Goal: Task Accomplishment & Management: Manage account settings

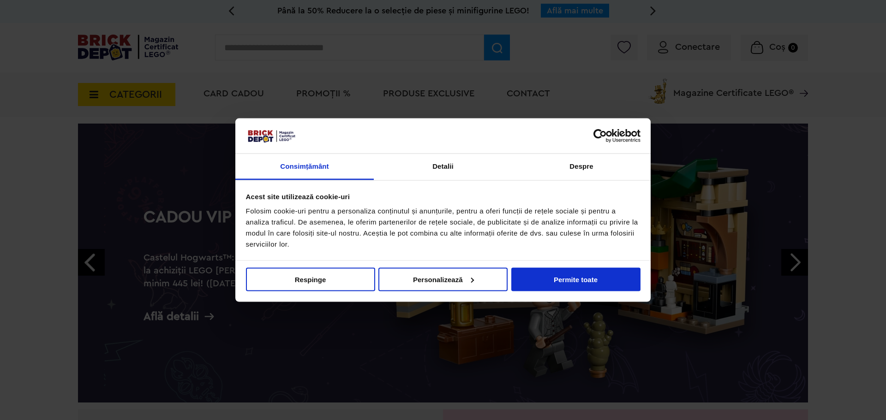
drag, startPoint x: 582, startPoint y: 284, endPoint x: 600, endPoint y: 202, distance: 84.3
click at [582, 284] on button "Permite toate" at bounding box center [575, 280] width 129 height 24
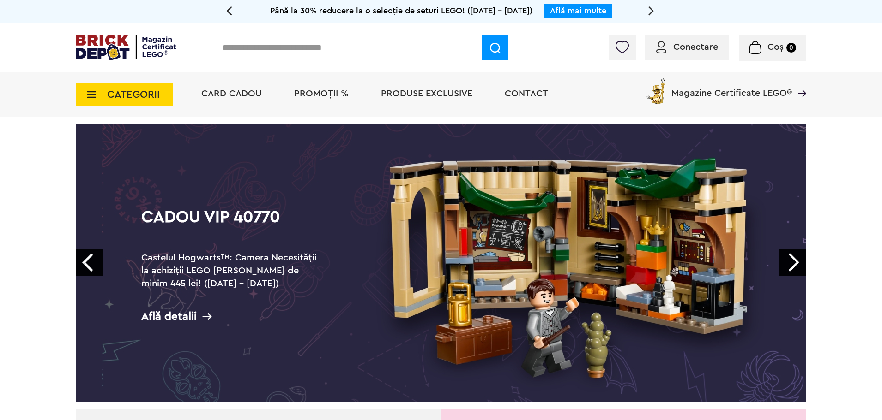
click at [706, 47] on span "Conectare" at bounding box center [695, 46] width 45 height 9
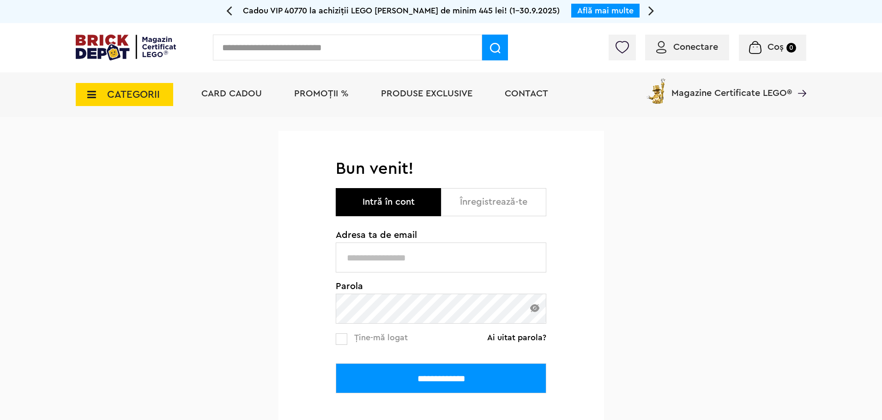
type input "**********"
click at [403, 385] on input "**********" at bounding box center [441, 379] width 210 height 30
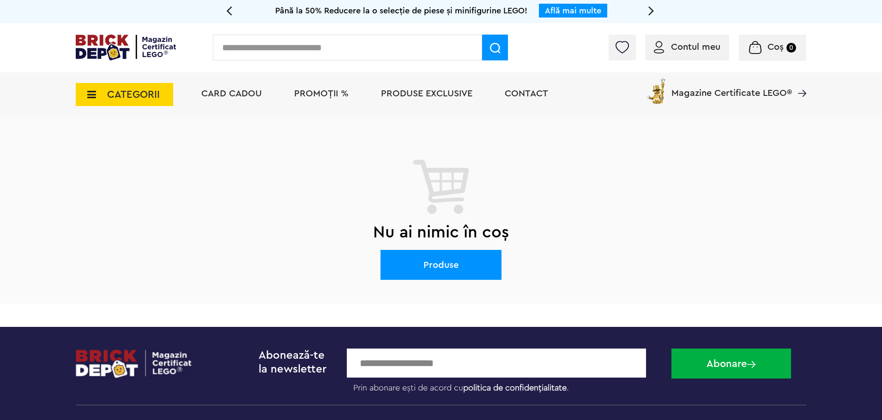
click at [287, 46] on input "text" at bounding box center [347, 48] width 269 height 26
type input "*****"
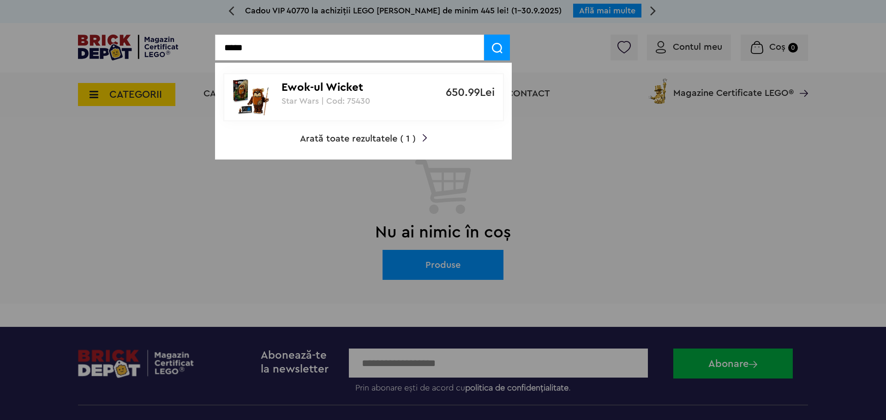
click at [315, 95] on div "Ewok-ul Wicket Star Wars | Cod: 75430" at bounding box center [359, 89] width 154 height 31
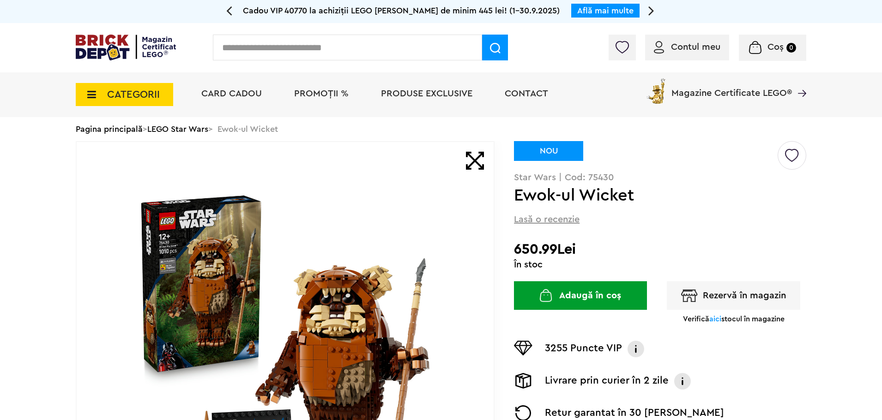
click at [789, 154] on img at bounding box center [792, 152] width 14 height 21
click at [797, 159] on img at bounding box center [792, 152] width 14 height 21
click at [790, 150] on img at bounding box center [792, 152] width 14 height 21
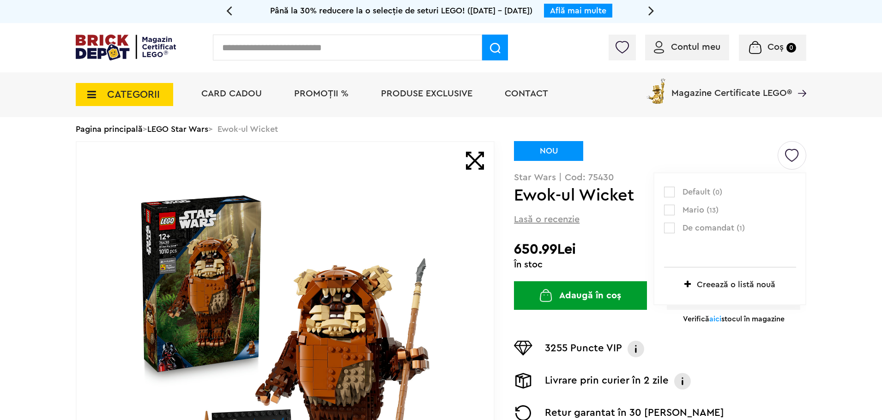
click at [672, 227] on label at bounding box center [669, 228] width 11 height 11
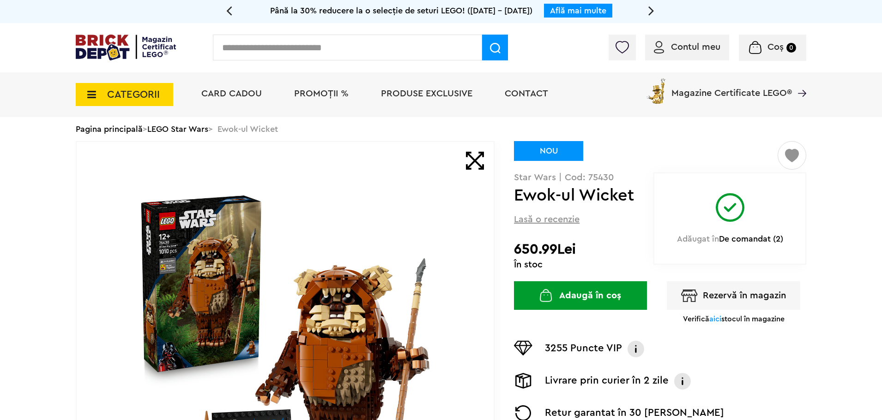
click at [374, 45] on input "text" at bounding box center [347, 48] width 269 height 26
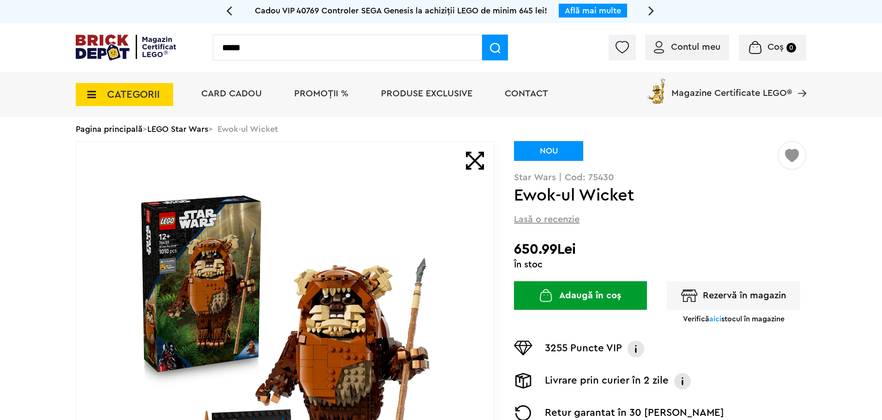
type input "*****"
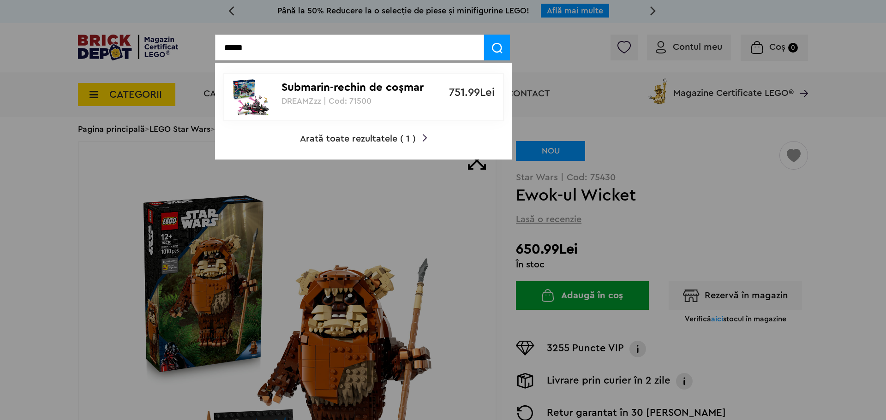
click at [376, 88] on p "Submarin-rechin de coşmar" at bounding box center [359, 87] width 154 height 13
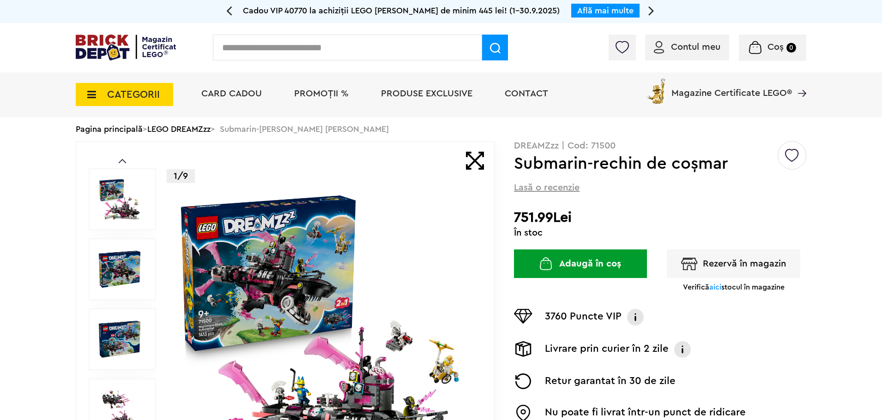
click at [794, 160] on img at bounding box center [792, 152] width 14 height 21
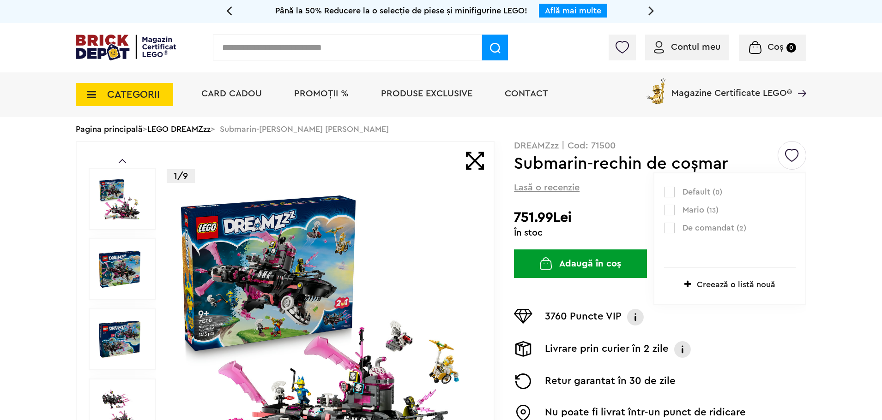
drag, startPoint x: 720, startPoint y: 230, endPoint x: 568, endPoint y: 159, distance: 167.9
click at [718, 230] on span "De comandat ( 2 )" at bounding box center [733, 228] width 102 height 12
click at [672, 223] on label at bounding box center [669, 228] width 11 height 11
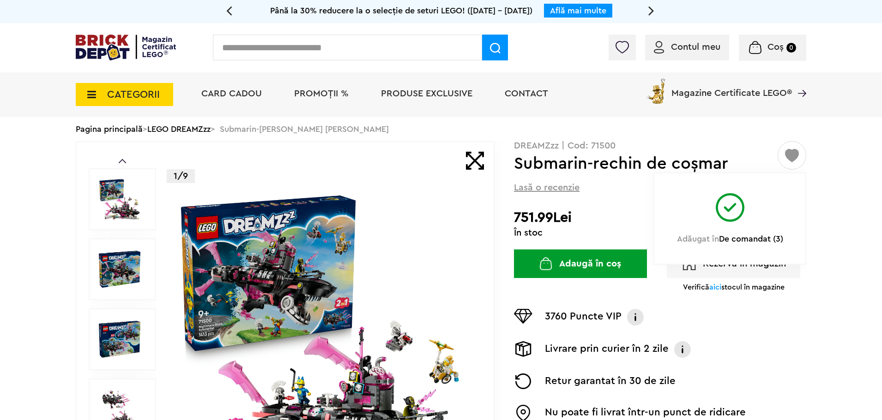
click at [422, 64] on div "Contul meu Contul meu Comenzile mele Date personale Adrese Parolă Listă dorințe…" at bounding box center [441, 47] width 882 height 49
click at [420, 51] on input "text" at bounding box center [347, 48] width 269 height 26
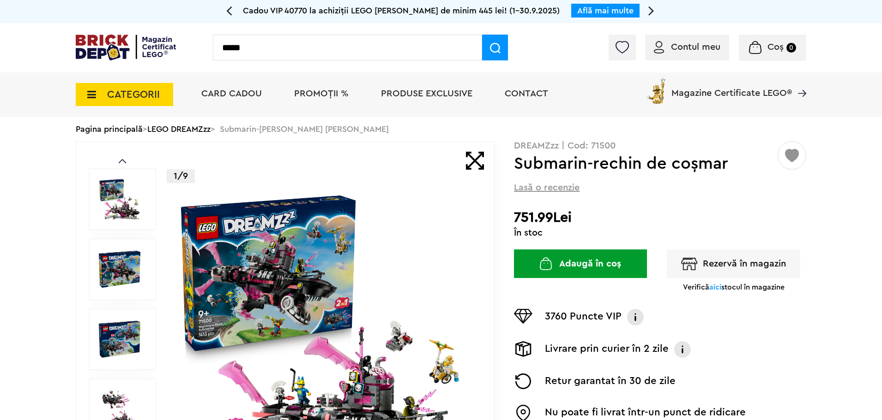
type input "*****"
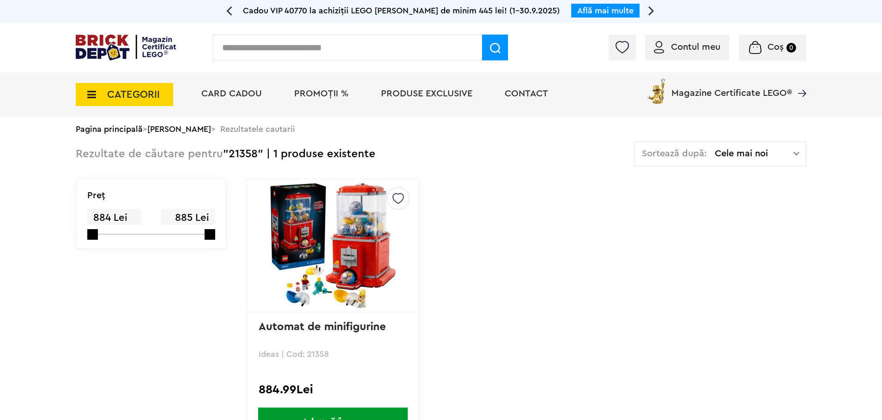
click at [399, 204] on img at bounding box center [398, 196] width 12 height 17
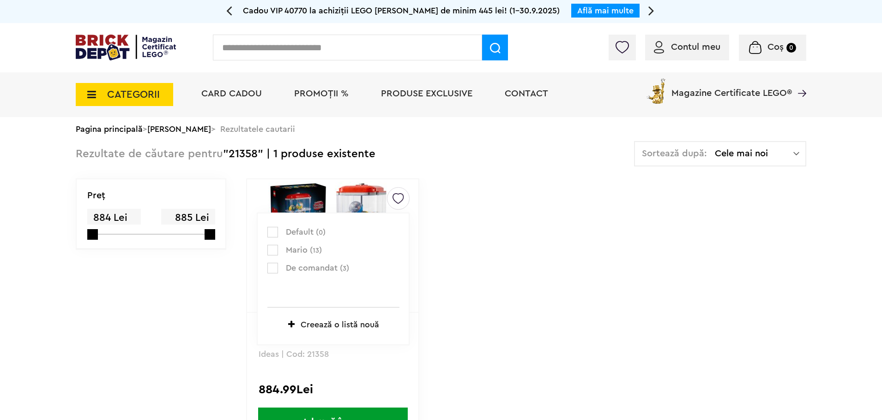
click at [306, 268] on span "De comandat ( 3 )" at bounding box center [337, 269] width 102 height 12
click at [276, 267] on label at bounding box center [272, 268] width 11 height 11
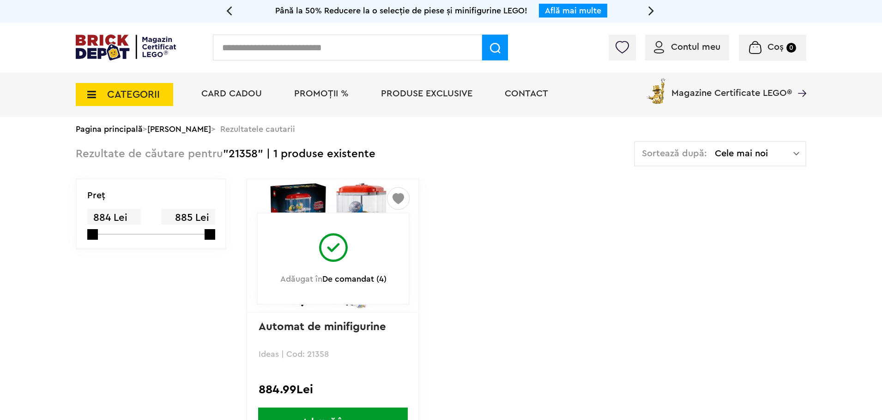
click at [350, 281] on small "De comandat (4)" at bounding box center [354, 279] width 64 height 8
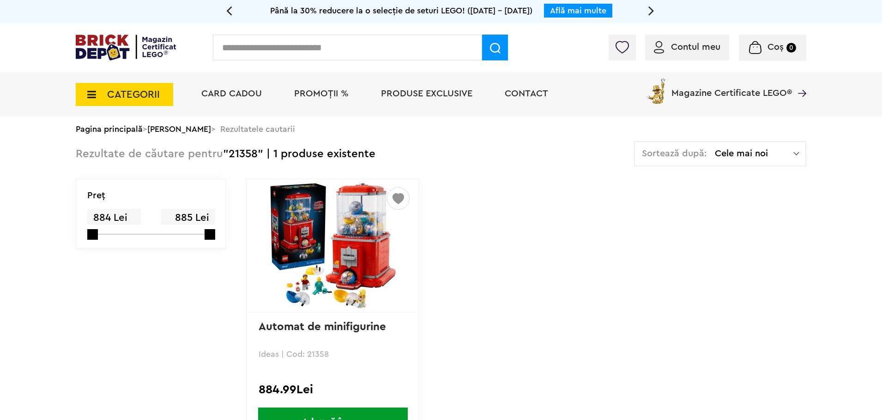
click at [612, 49] on div at bounding box center [621, 48] width 27 height 26
click at [620, 47] on img at bounding box center [621, 47] width 13 height 12
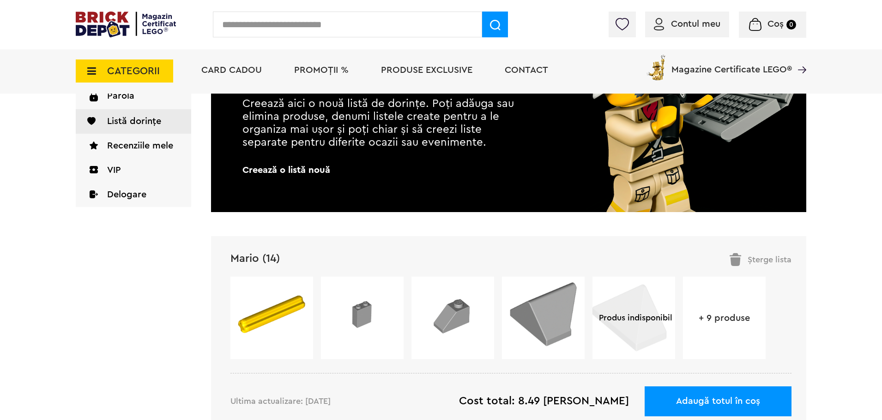
scroll to position [138, 0]
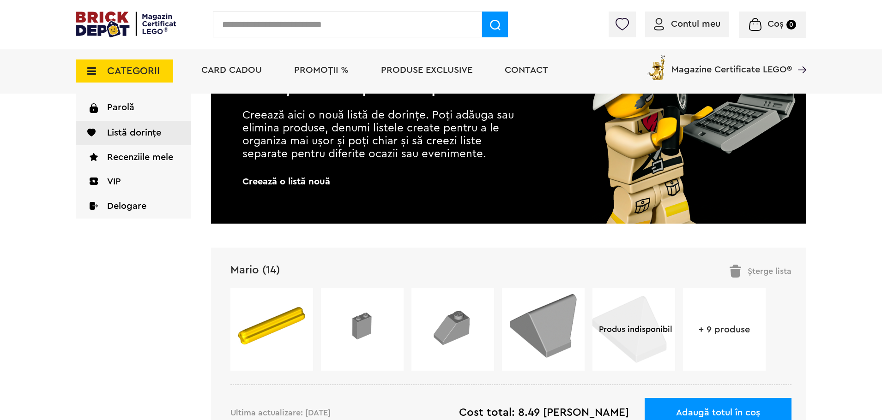
click at [758, 273] on div "Șterge lista" at bounding box center [760, 271] width 62 height 13
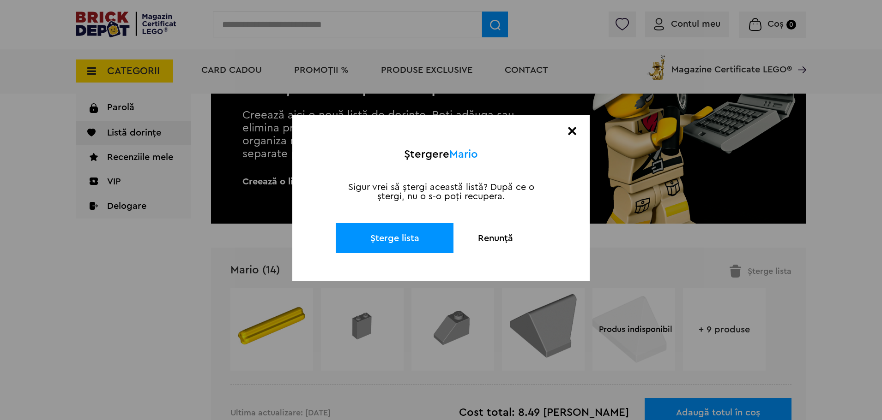
click at [422, 234] on button "Șterge lista" at bounding box center [395, 238] width 118 height 30
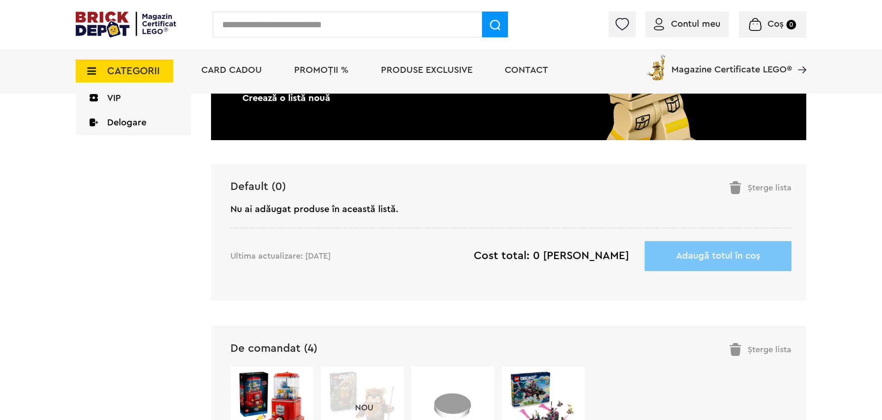
scroll to position [138, 0]
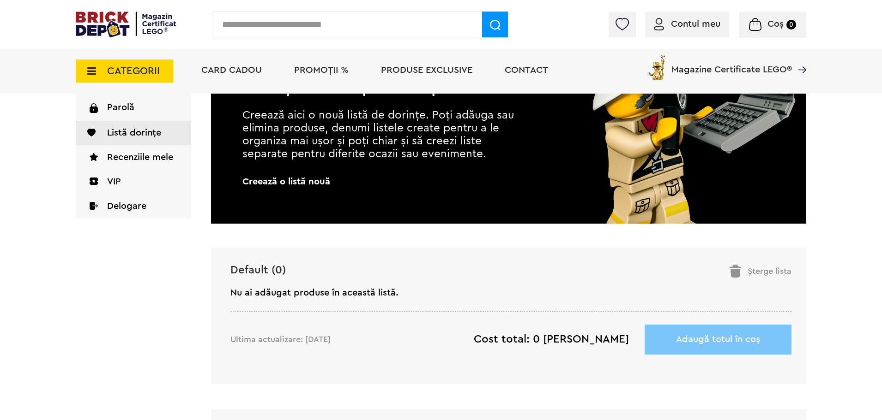
click at [776, 268] on div "Șterge lista" at bounding box center [760, 271] width 62 height 13
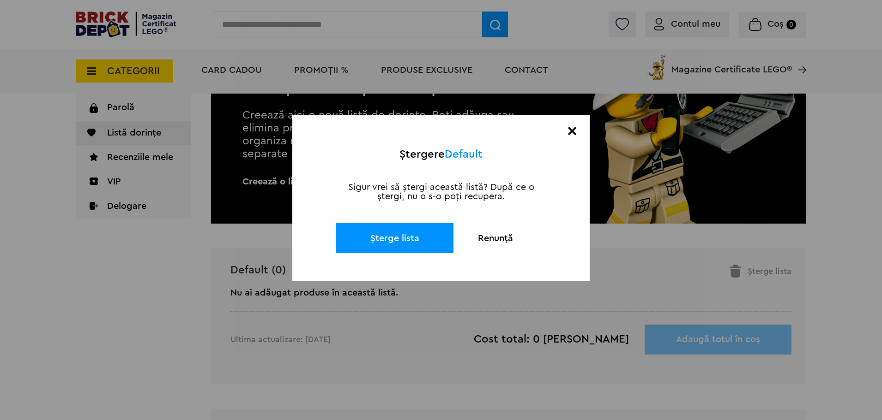
click at [423, 235] on button "Șterge lista" at bounding box center [395, 238] width 118 height 30
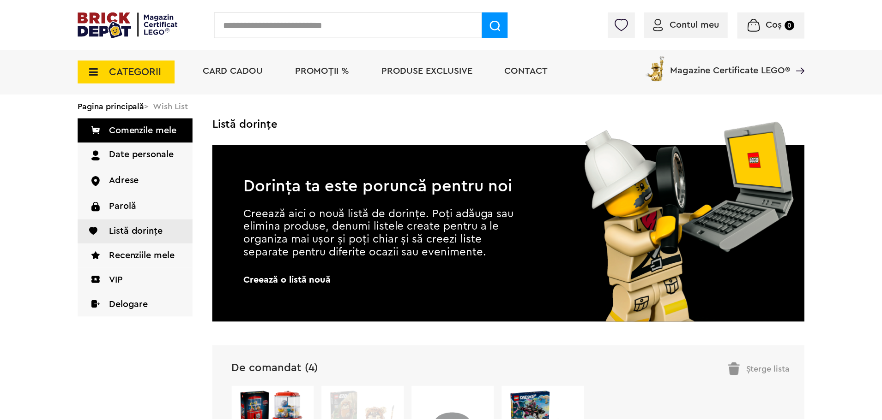
scroll to position [138, 0]
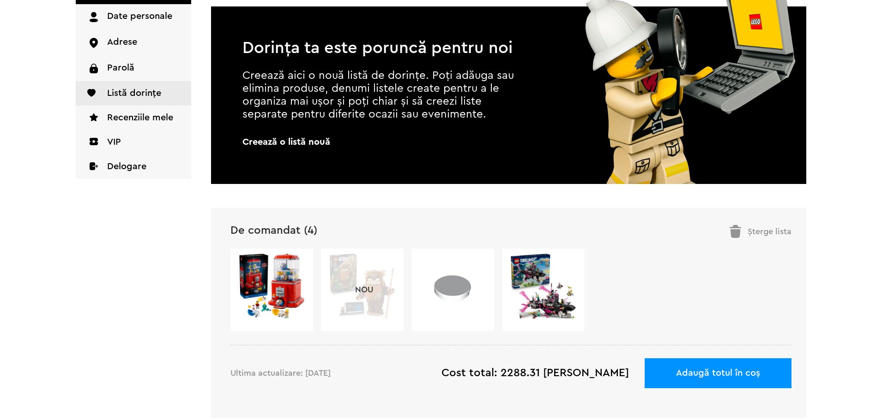
click at [408, 241] on div "Listă dorințe Dorința ta este poruncă pentru noi Creează aici o nouă listă de d…" at bounding box center [508, 280] width 595 height 600
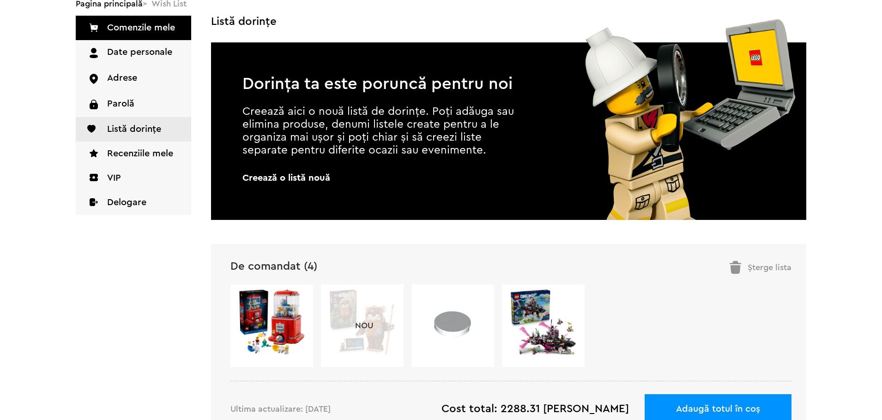
scroll to position [0, 0]
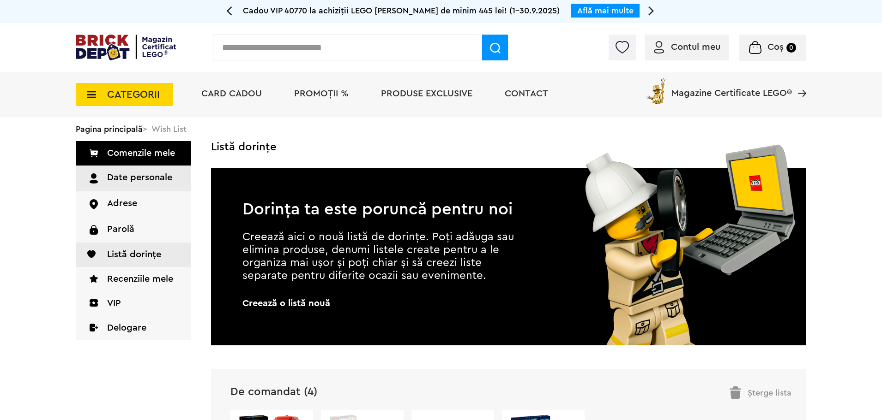
click at [102, 183] on link "Date personale" at bounding box center [133, 179] width 115 height 26
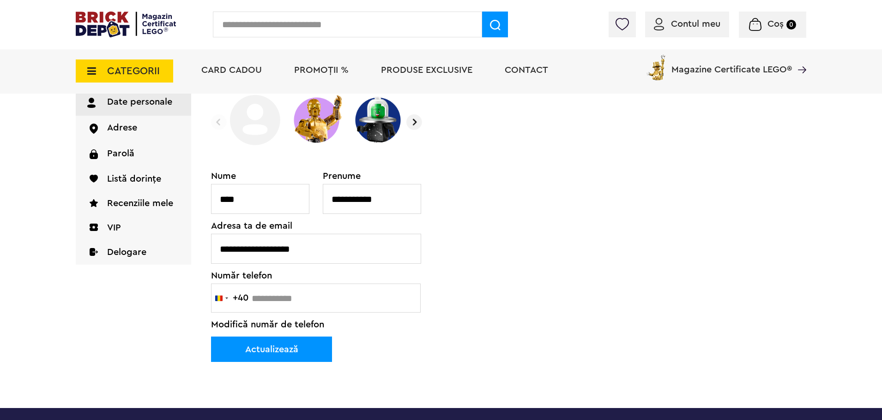
scroll to position [277, 0]
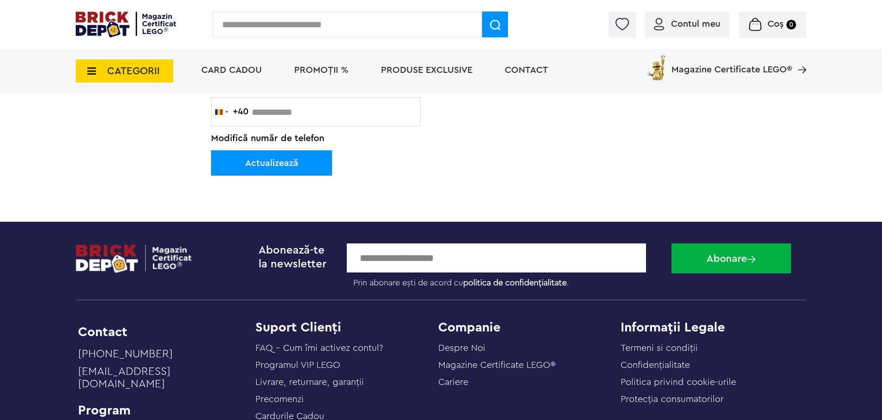
click at [374, 252] on input "email" at bounding box center [496, 258] width 299 height 29
type input "**********"
click at [671, 244] on button "Abonare" at bounding box center [731, 259] width 120 height 30
